Goal: Transaction & Acquisition: Purchase product/service

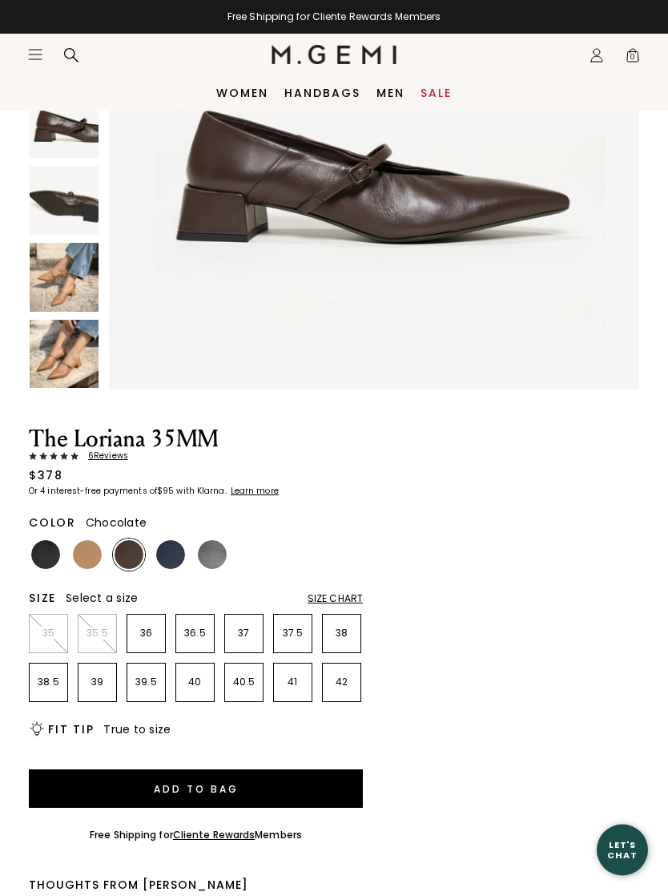
scroll to position [310, 0]
click at [174, 554] on img at bounding box center [170, 554] width 29 height 29
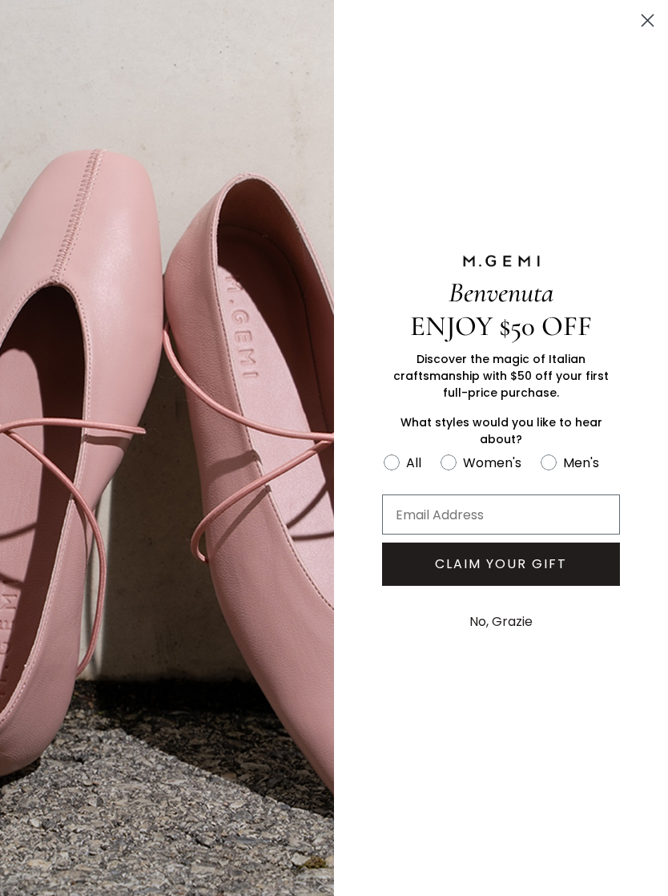
click at [656, 14] on circle "Close dialog" at bounding box center [648, 20] width 26 height 26
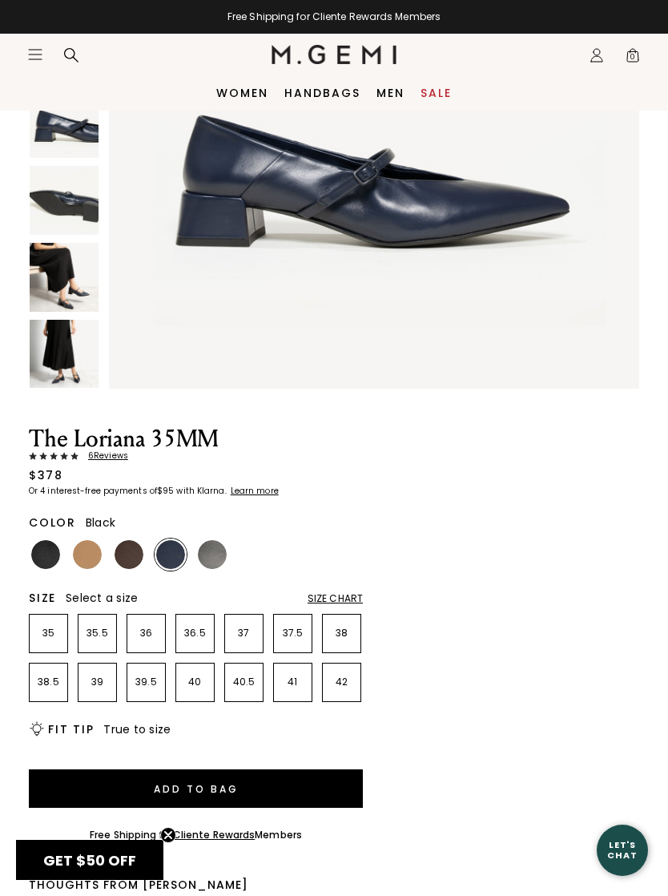
click at [52, 552] on img at bounding box center [45, 554] width 29 height 29
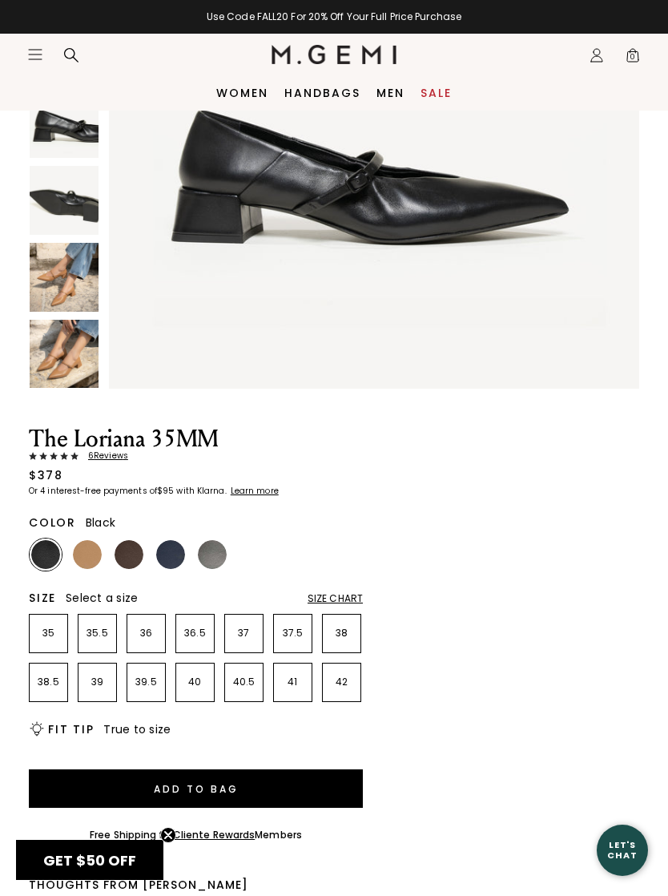
click at [354, 598] on div "Size Chart" at bounding box center [335, 598] width 55 height 13
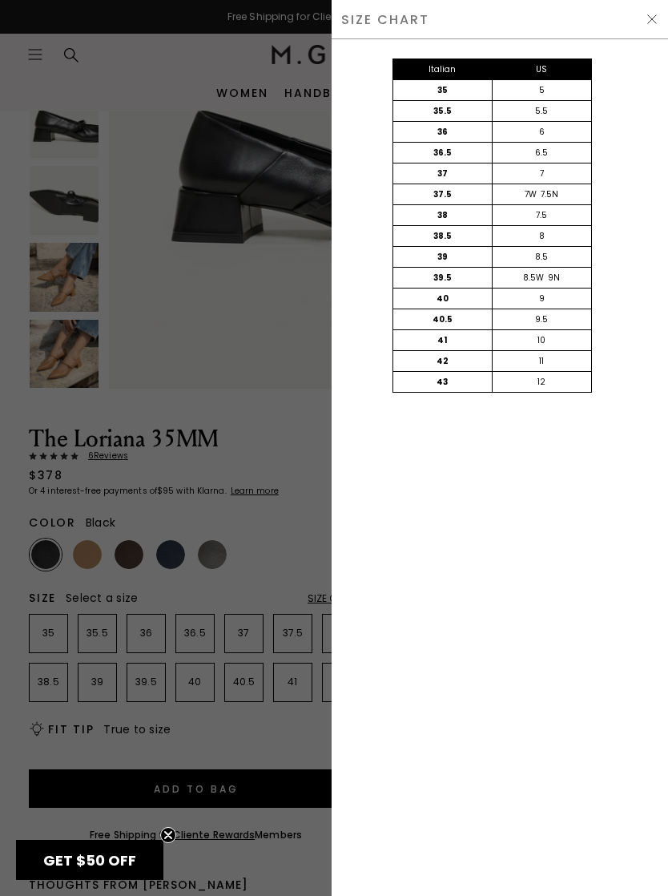
click at [650, 18] on img at bounding box center [652, 19] width 13 height 13
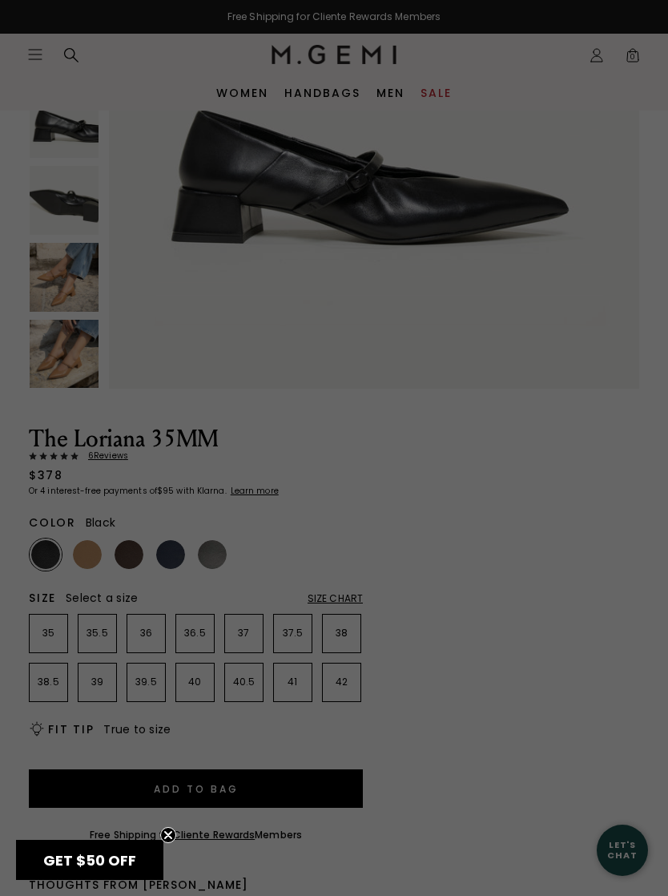
scroll to position [310, 0]
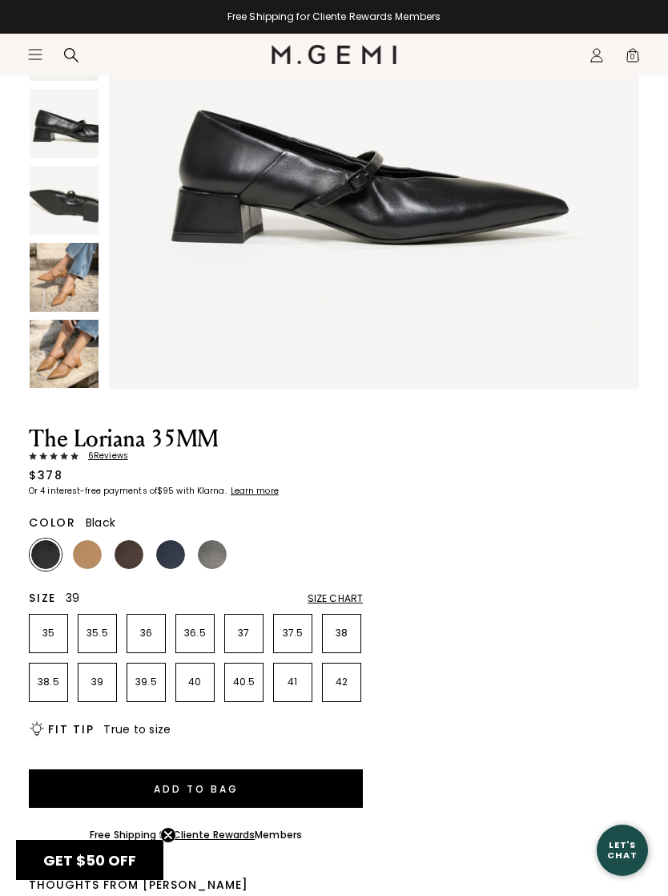
click at [105, 687] on p "39" at bounding box center [98, 681] width 38 height 13
click at [241, 784] on button "Add to Bag" at bounding box center [196, 788] width 334 height 38
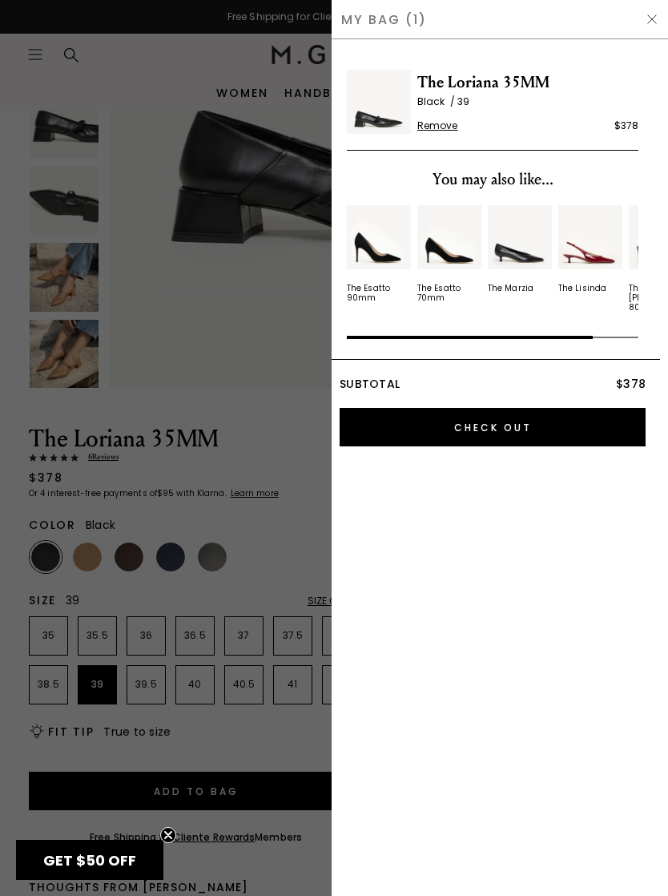
click at [654, 23] on img at bounding box center [652, 19] width 13 height 13
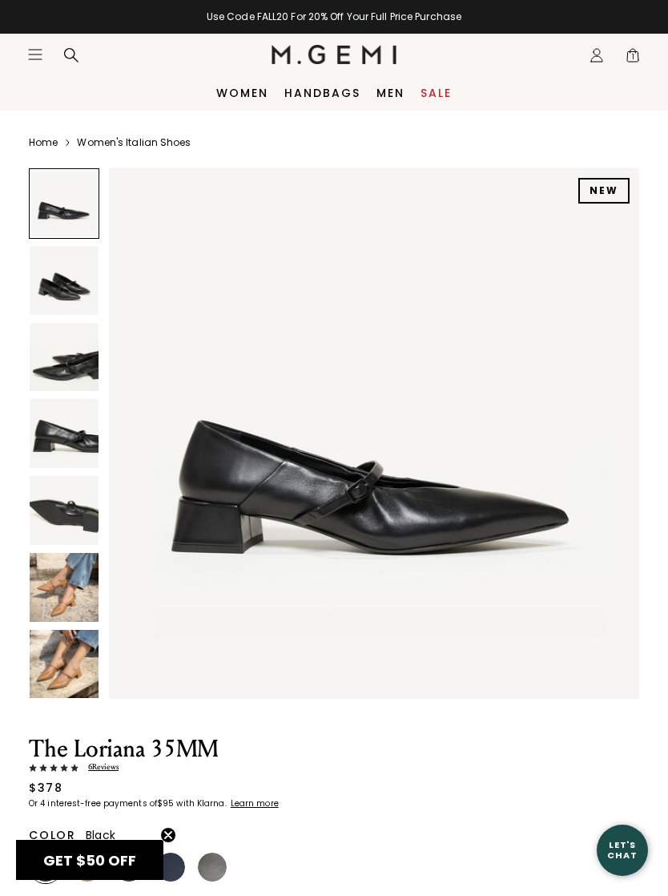
click at [325, 99] on link "Handbags" at bounding box center [322, 93] width 76 height 13
